Goal: Task Accomplishment & Management: Manage account settings

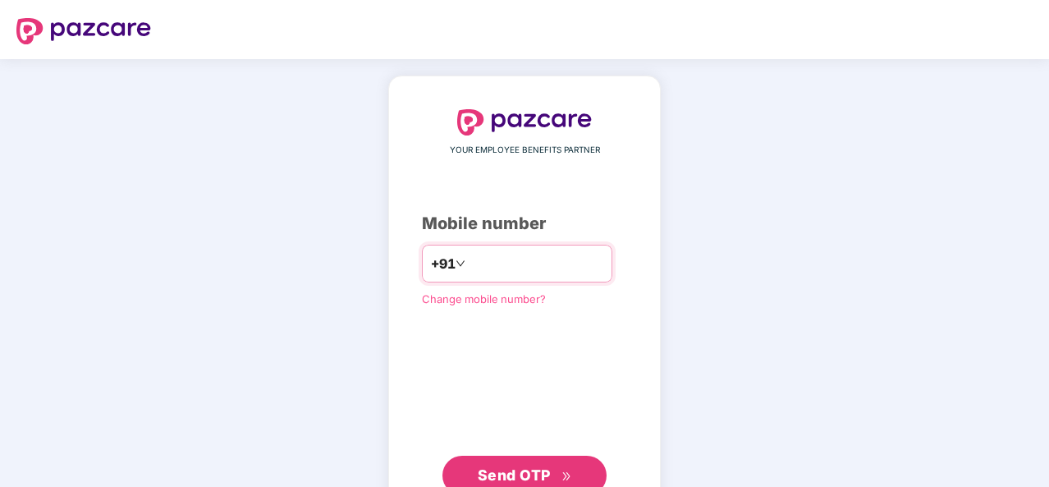
drag, startPoint x: 0, startPoint y: 0, endPoint x: 525, endPoint y: 267, distance: 589.1
click at [525, 267] on input "number" at bounding box center [536, 263] width 135 height 26
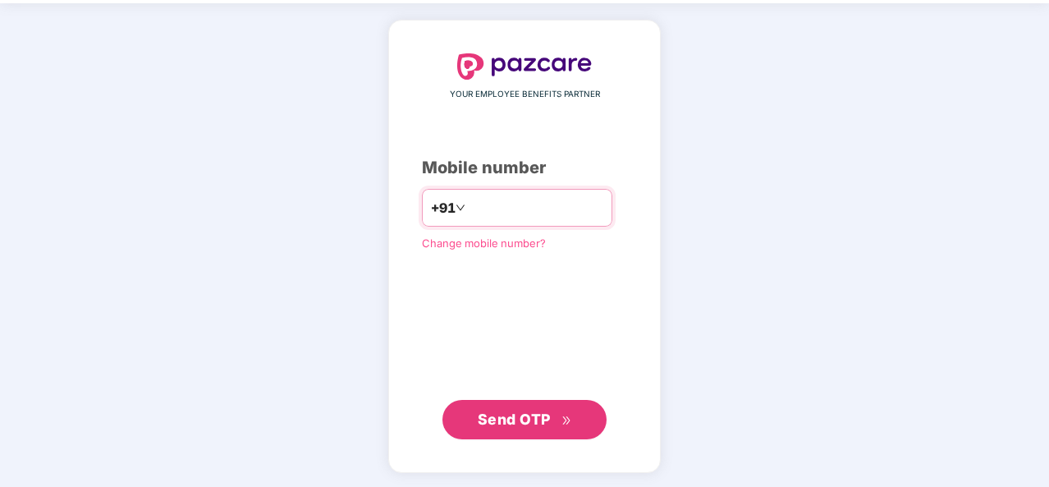
type input "**********"
click at [530, 411] on span "Send OTP" at bounding box center [514, 418] width 73 height 17
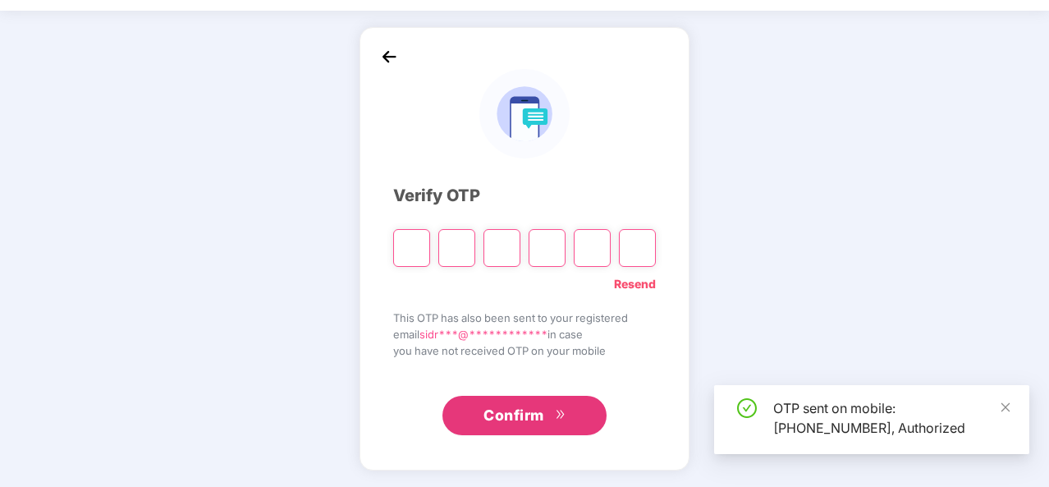
scroll to position [48, 0]
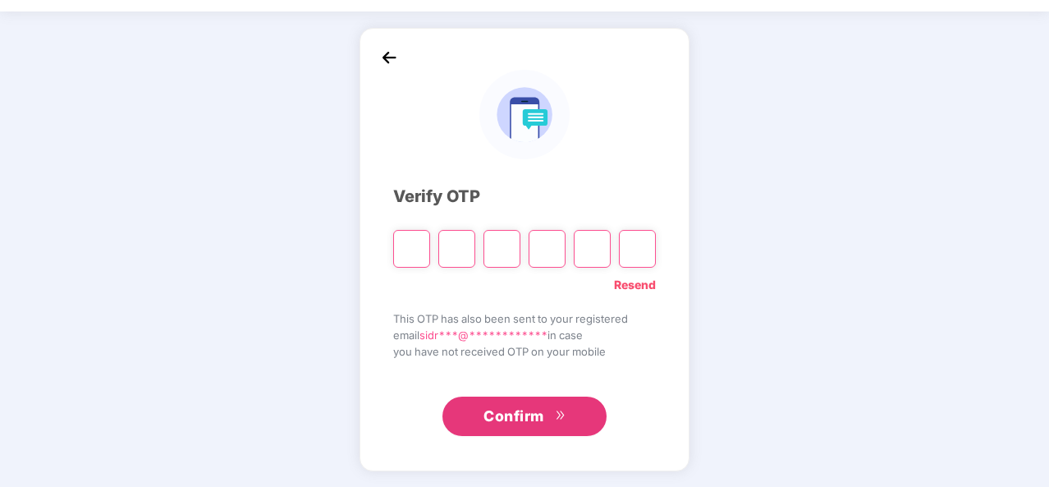
paste input "*"
type input "*"
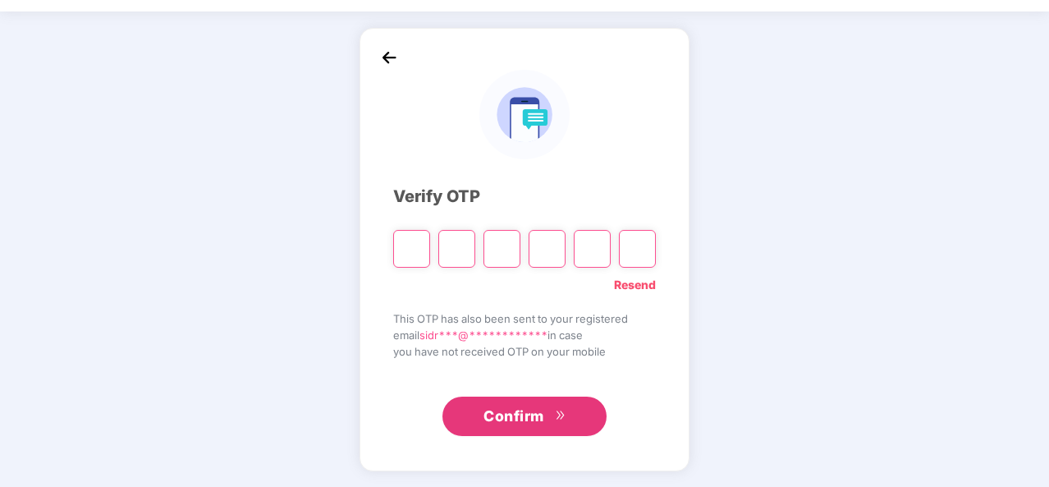
type input "*"
